Goal: Information Seeking & Learning: Learn about a topic

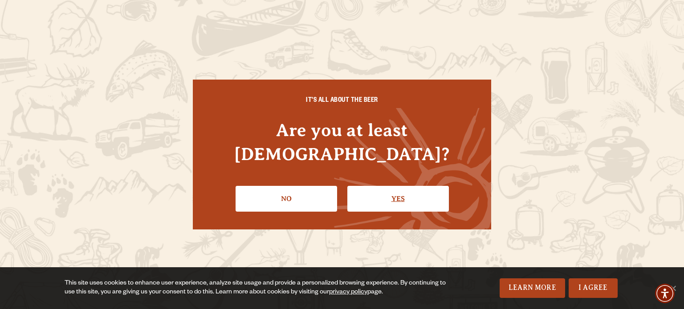
click at [415, 192] on link "Yes" at bounding box center [398, 199] width 102 height 26
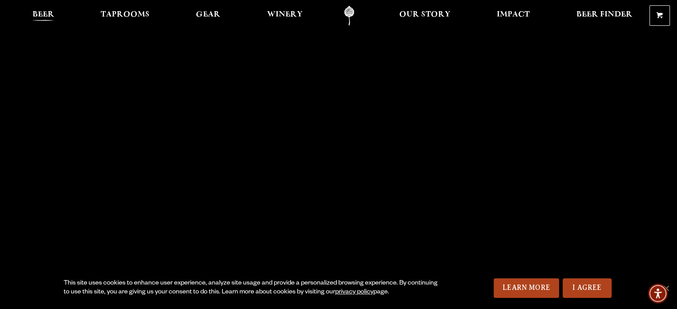
click at [51, 9] on link "Beer" at bounding box center [43, 16] width 33 height 20
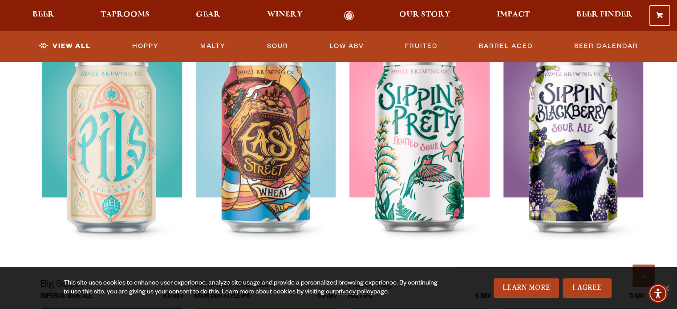
scroll to position [696, 0]
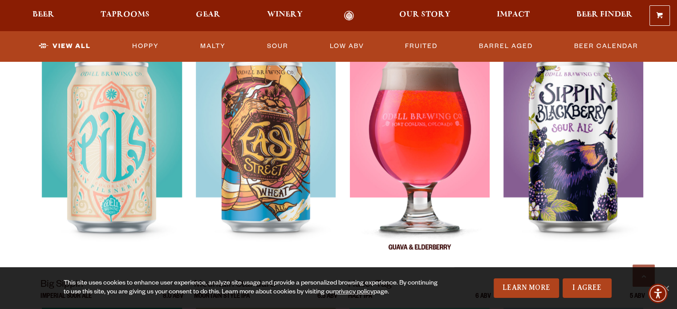
drag, startPoint x: 670, startPoint y: 216, endPoint x: 476, endPoint y: 97, distance: 227.7
